Goal: Transaction & Acquisition: Purchase product/service

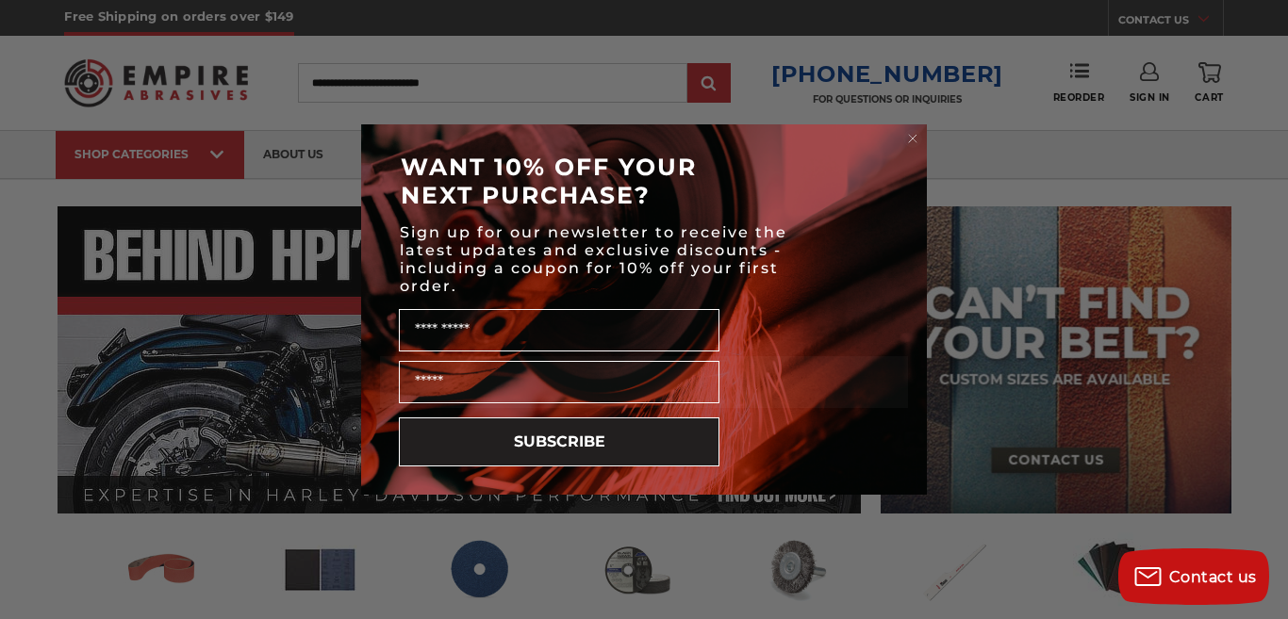
click at [914, 137] on circle "Close dialog" at bounding box center [913, 139] width 18 height 18
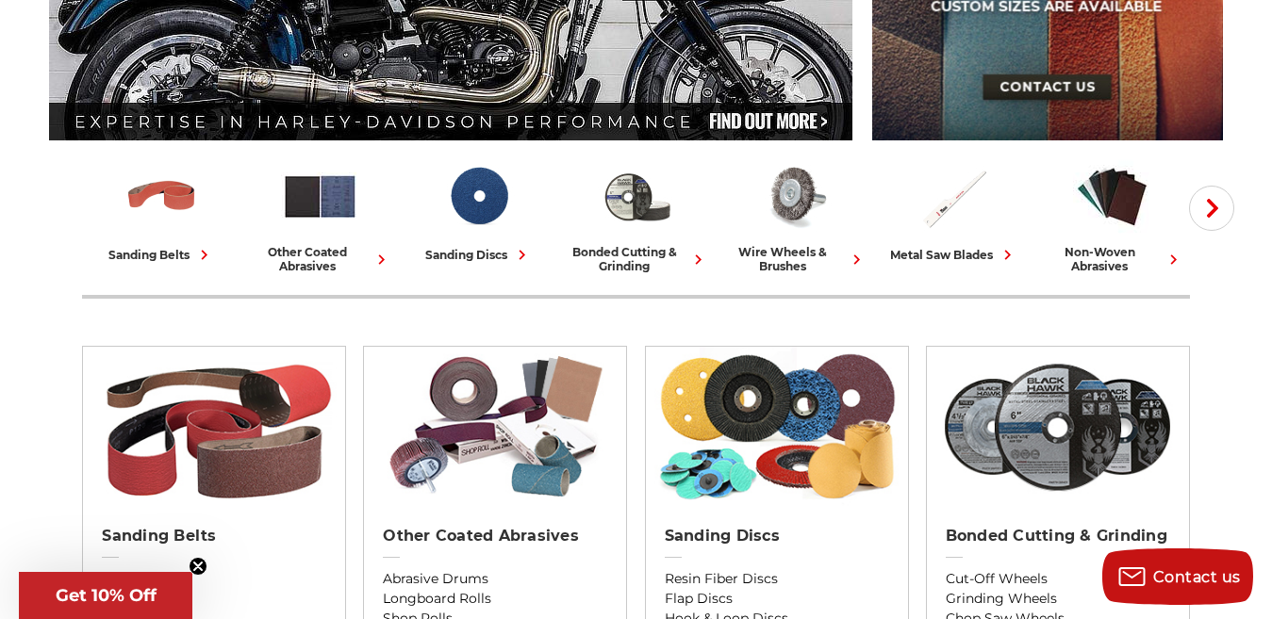
scroll to position [530, 0]
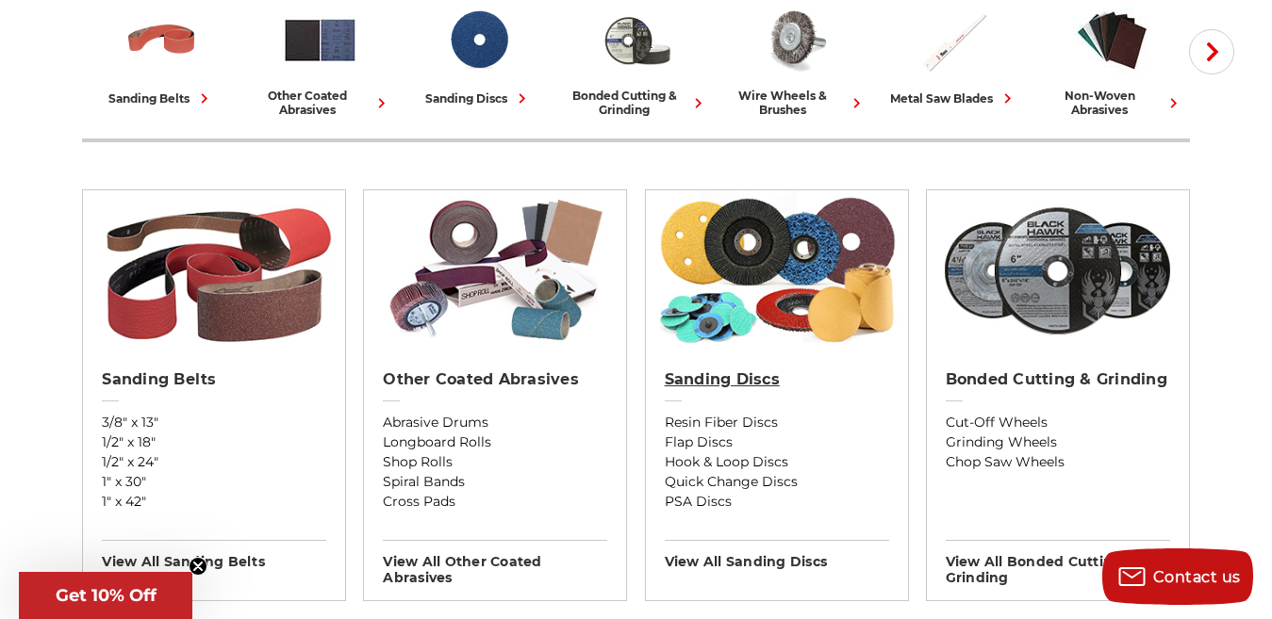
click at [703, 388] on h2 "Sanding Discs" at bounding box center [777, 380] width 224 height 19
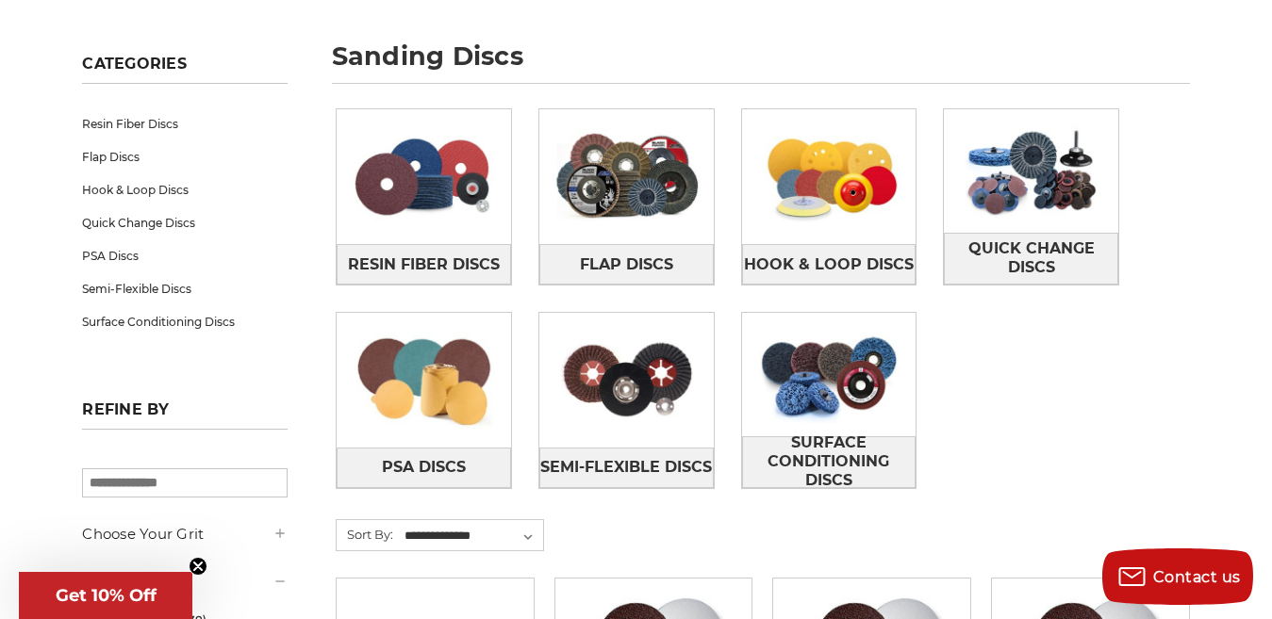
scroll to position [268, 0]
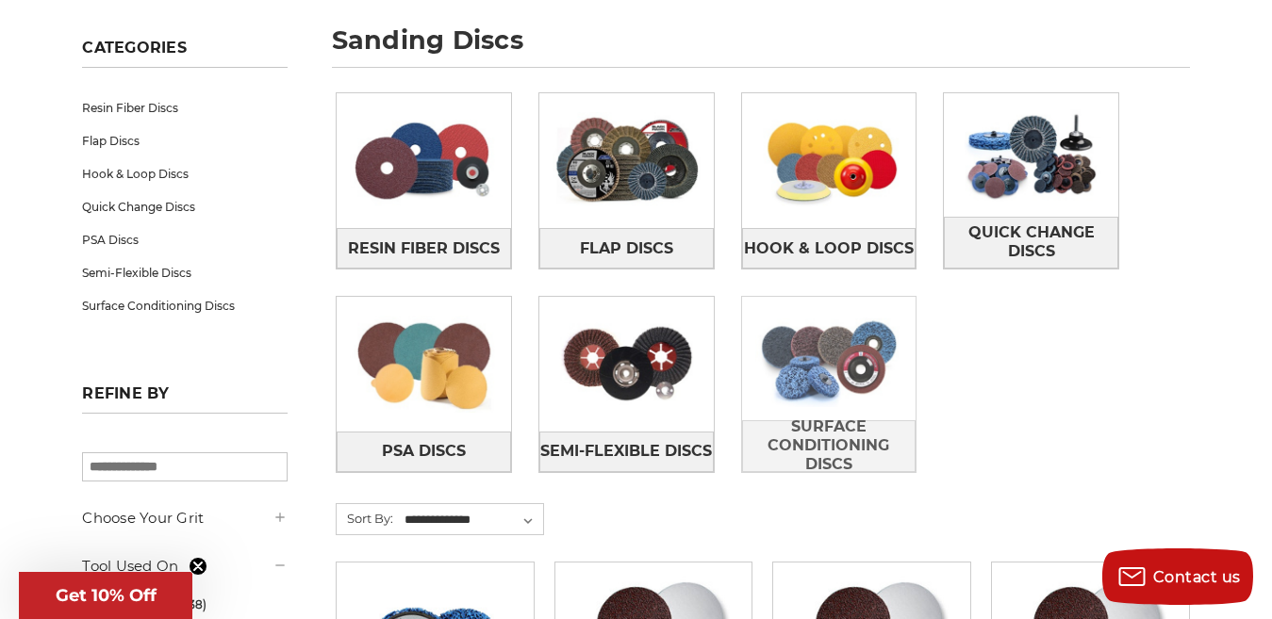
click at [832, 371] on img at bounding box center [829, 359] width 174 height 124
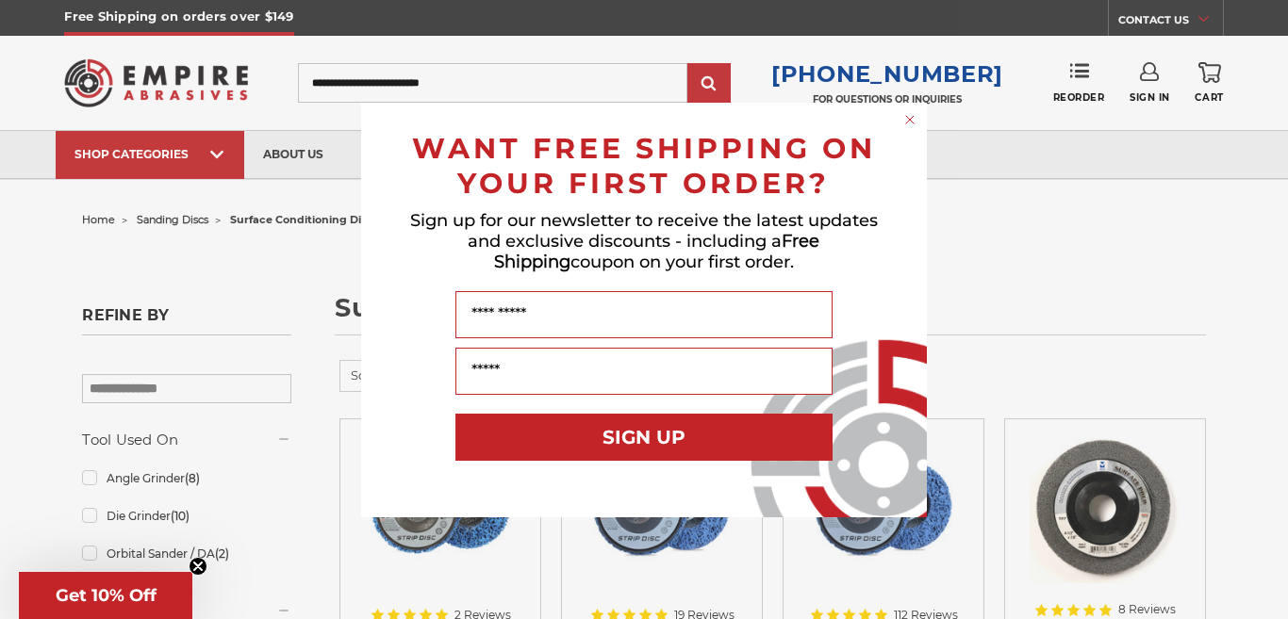
click at [1271, 88] on div "Close dialog WANT FREE SHIPPING ON YOUR FIRST ORDER? Sign up for our newsletter…" at bounding box center [644, 309] width 1288 height 619
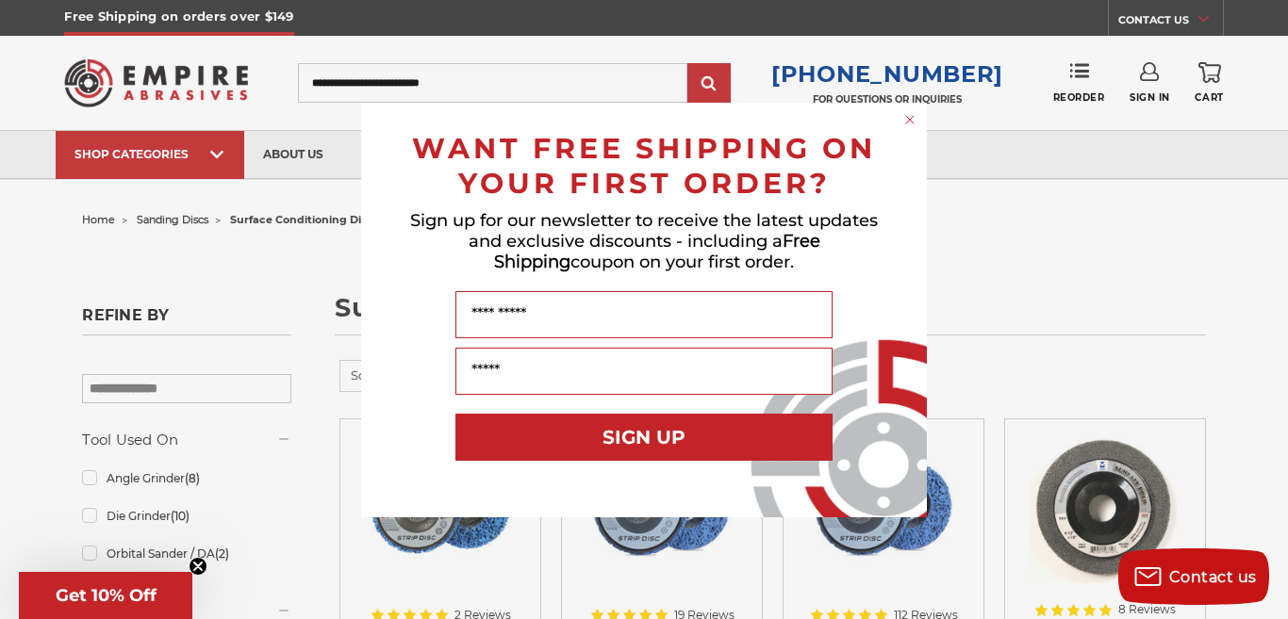
click at [909, 120] on icon "Close dialog" at bounding box center [910, 120] width 8 height 8
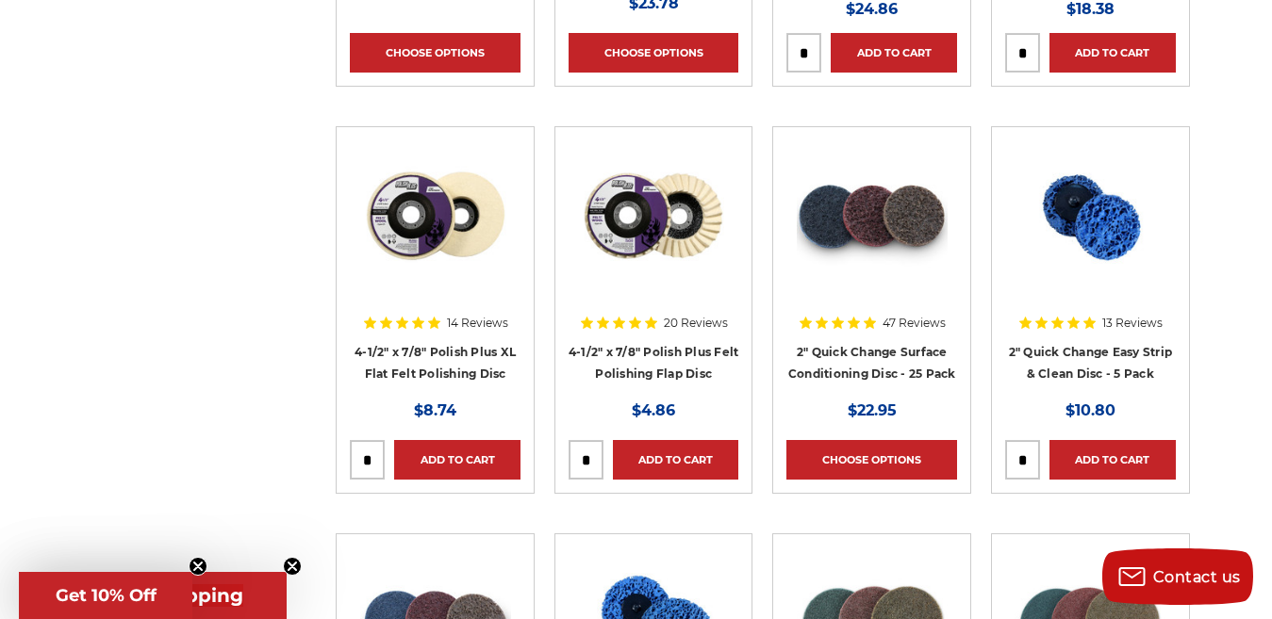
scroll to position [1529, 0]
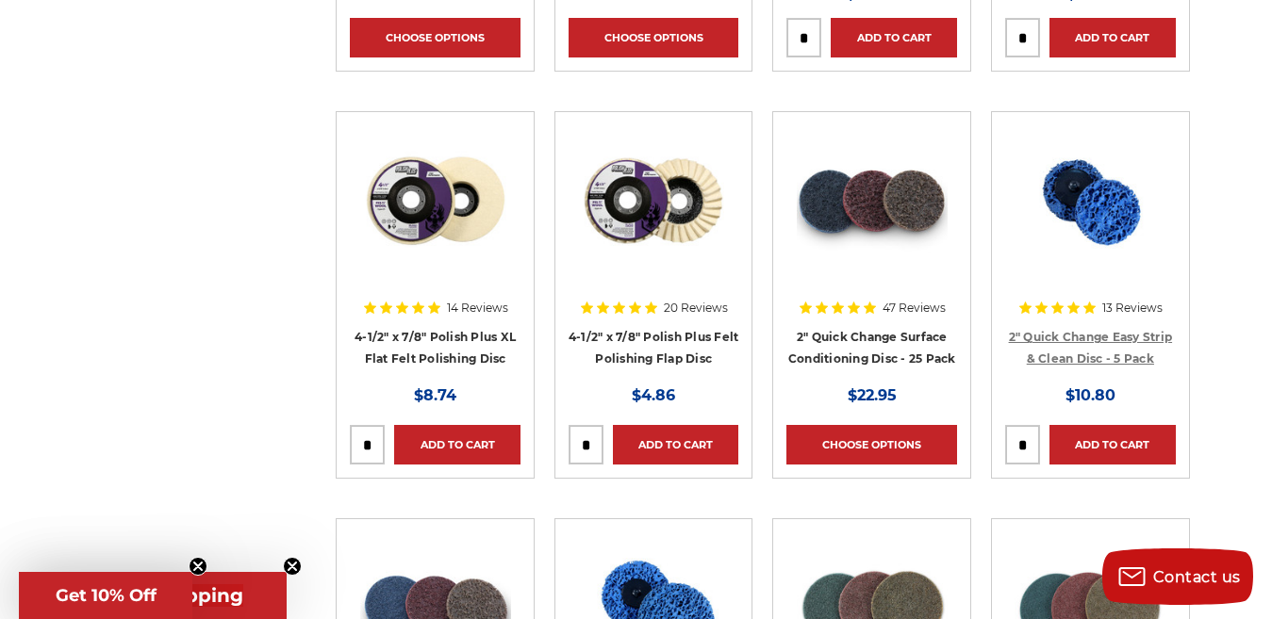
click at [1090, 339] on link "2" Quick Change Easy Strip & Clean Disc - 5 Pack" at bounding box center [1091, 348] width 164 height 36
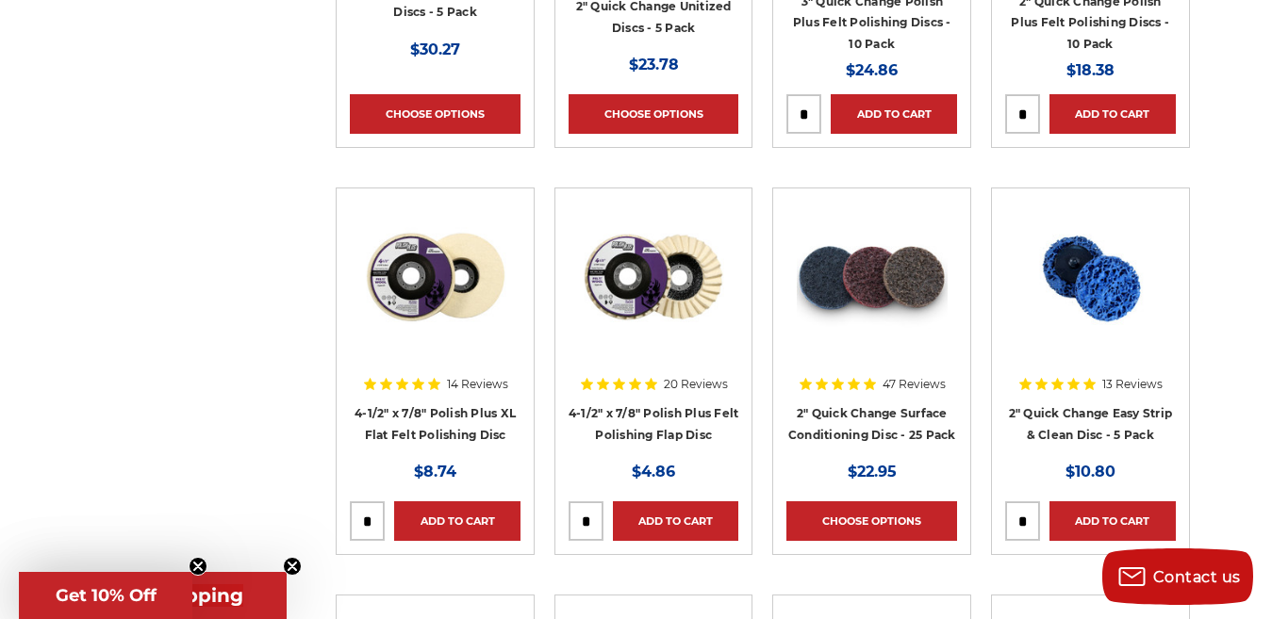
scroll to position [1483, 0]
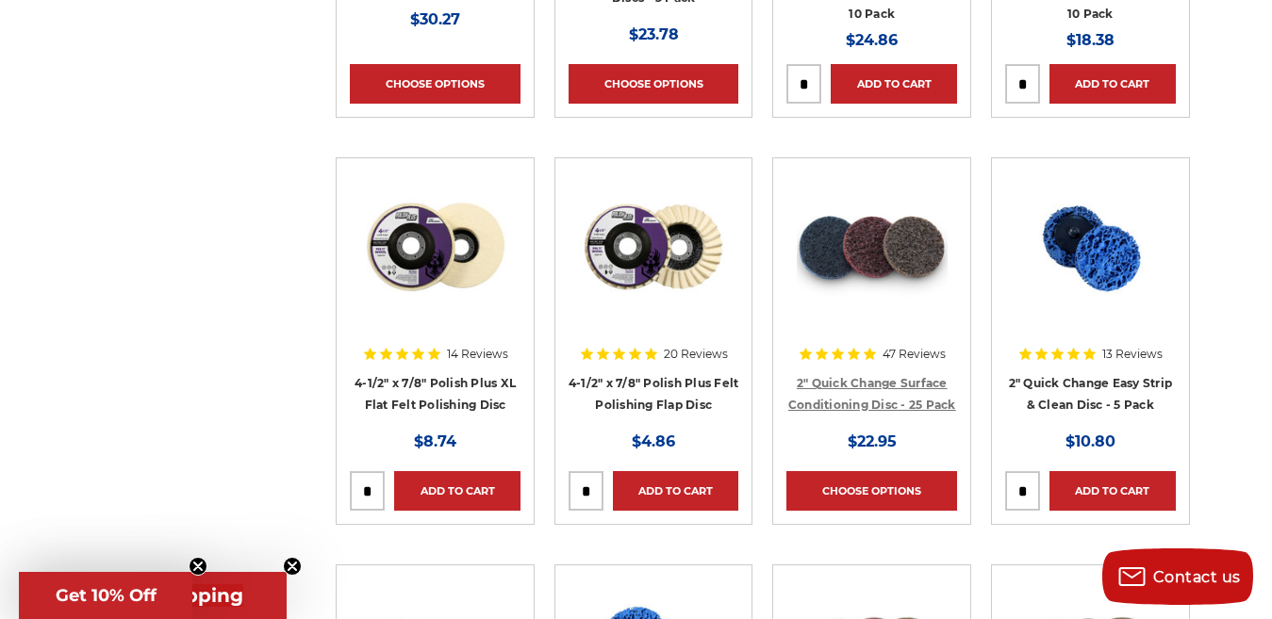
click at [898, 384] on link "2" Quick Change Surface Conditioning Disc - 25 Pack" at bounding box center [872, 394] width 168 height 36
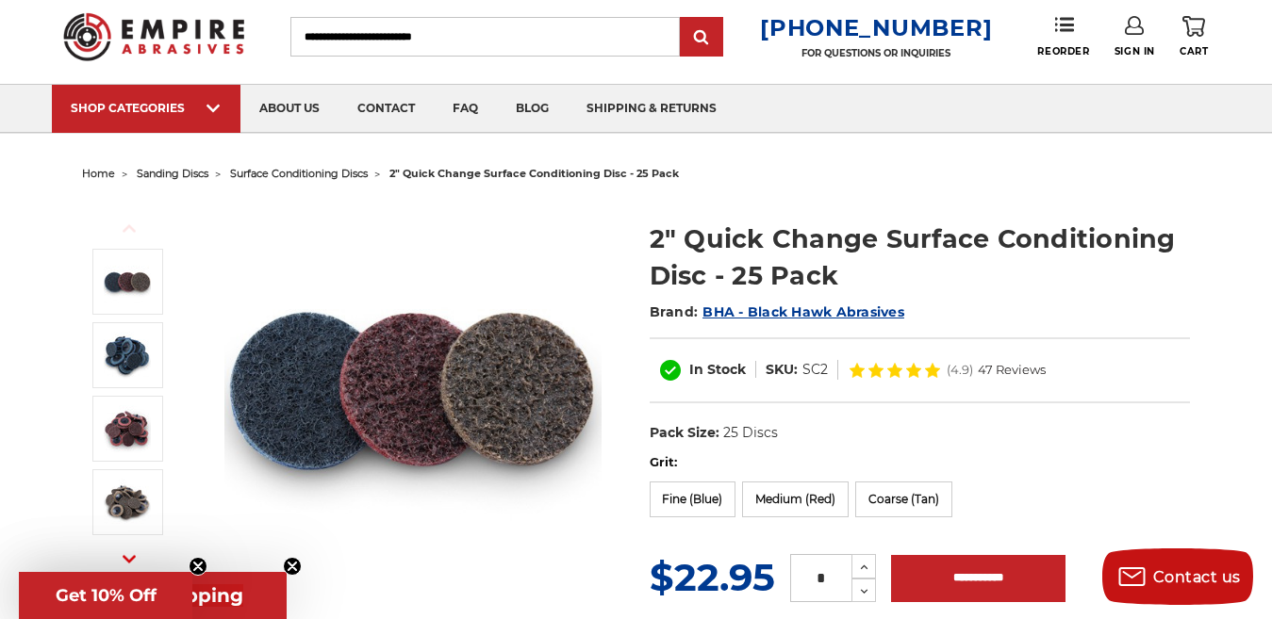
scroll to position [75, 0]
